Goal: Find specific page/section: Find specific page/section

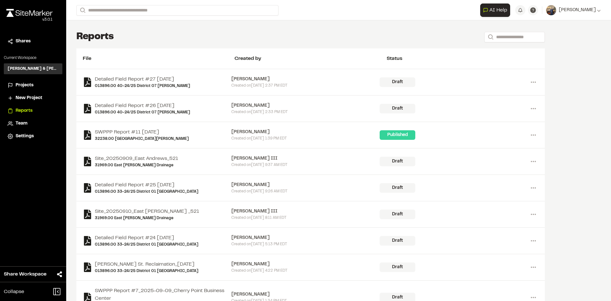
click at [29, 86] on span "Projects" at bounding box center [25, 85] width 18 height 7
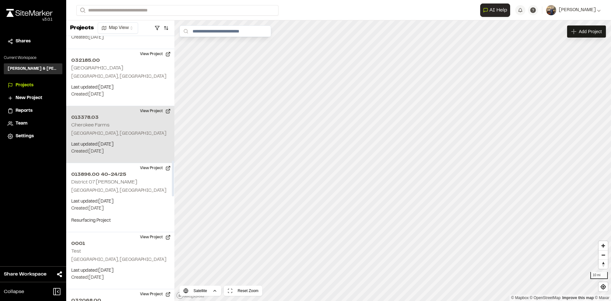
scroll to position [923, 0]
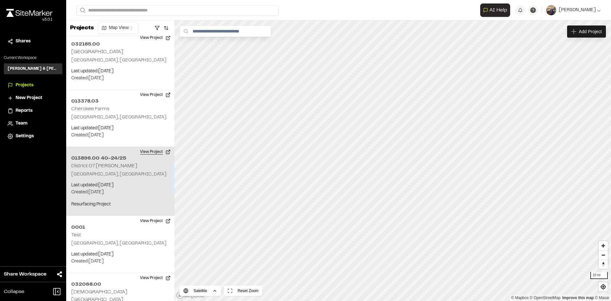
click at [152, 151] on button "View Project" at bounding box center [155, 152] width 38 height 10
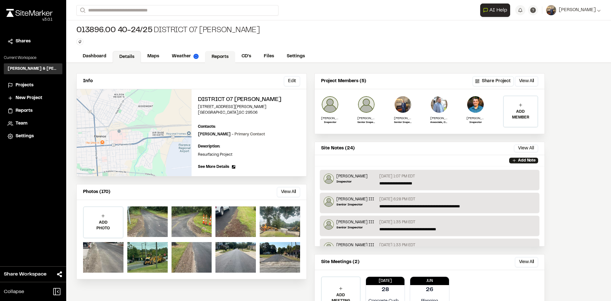
click at [219, 56] on link "Reports" at bounding box center [220, 57] width 30 height 12
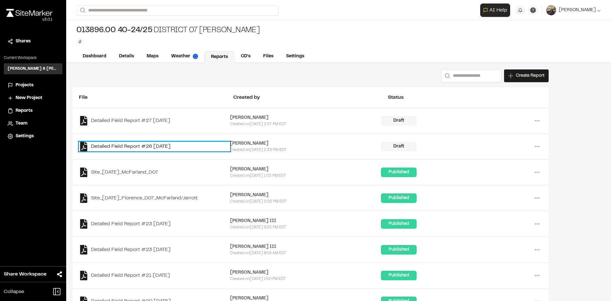
click at [178, 148] on link "Detailed Field Report #26 [DATE]" at bounding box center [154, 147] width 151 height 10
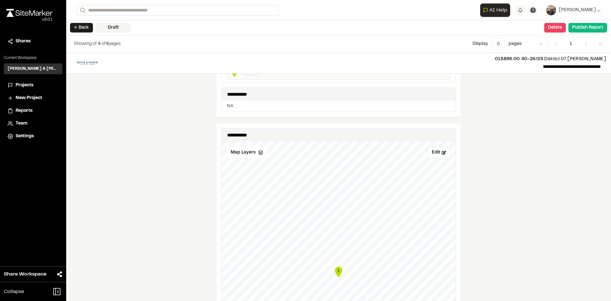
scroll to position [286, 0]
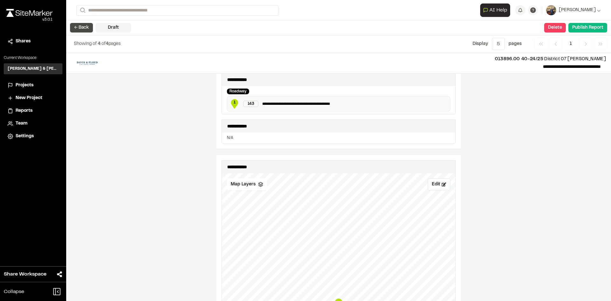
click at [83, 25] on button "← Back" at bounding box center [81, 28] width 23 height 10
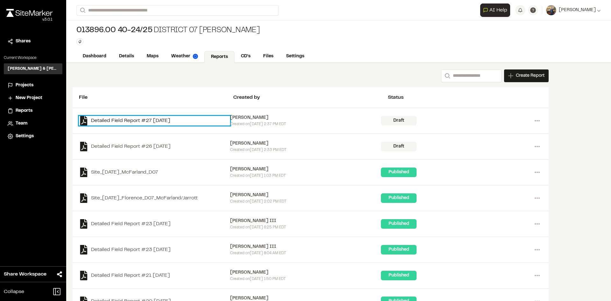
click at [159, 120] on link "Detailed Field Report #27 [DATE]" at bounding box center [154, 121] width 151 height 10
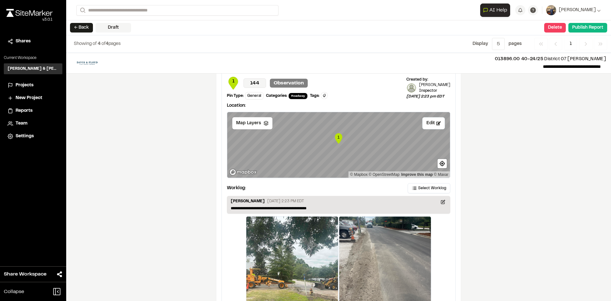
scroll to position [738, 0]
